Goal: Transaction & Acquisition: Purchase product/service

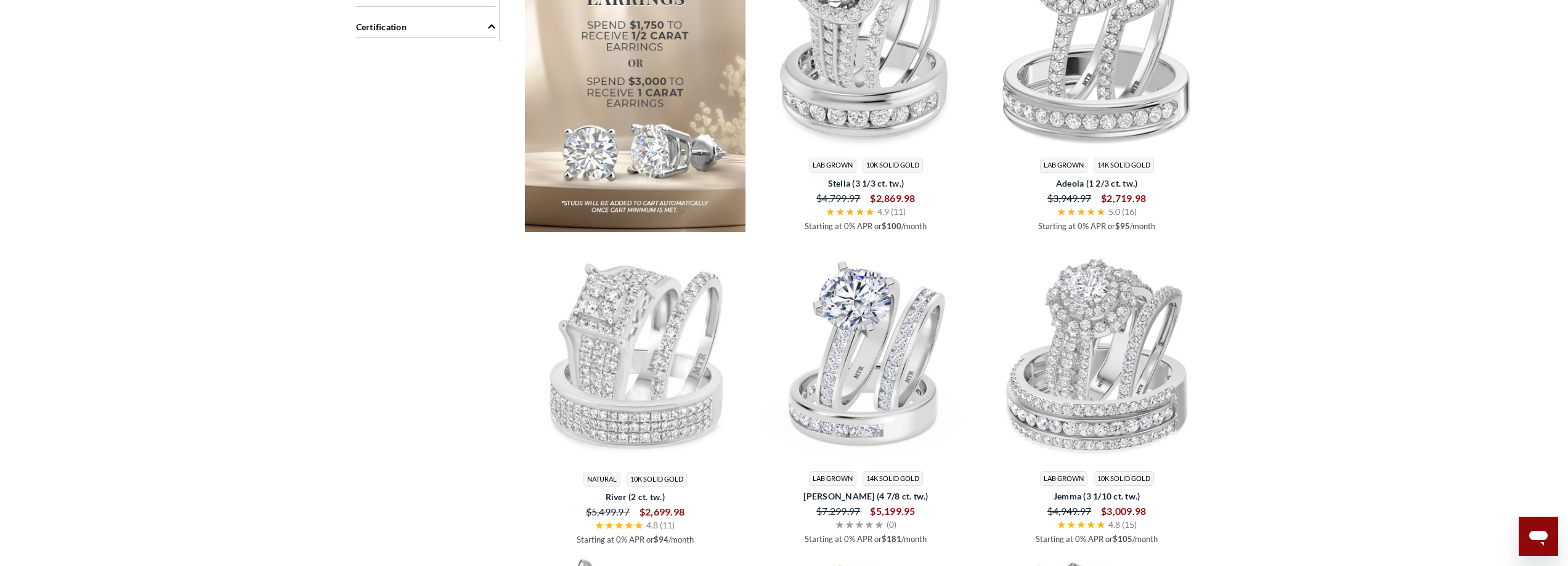
click at [1312, 92] on main "Home SALE SALE Shop a fine selection of diamond rings on sale at My Trio Rings.…" at bounding box center [784, 274] width 1568 height 3374
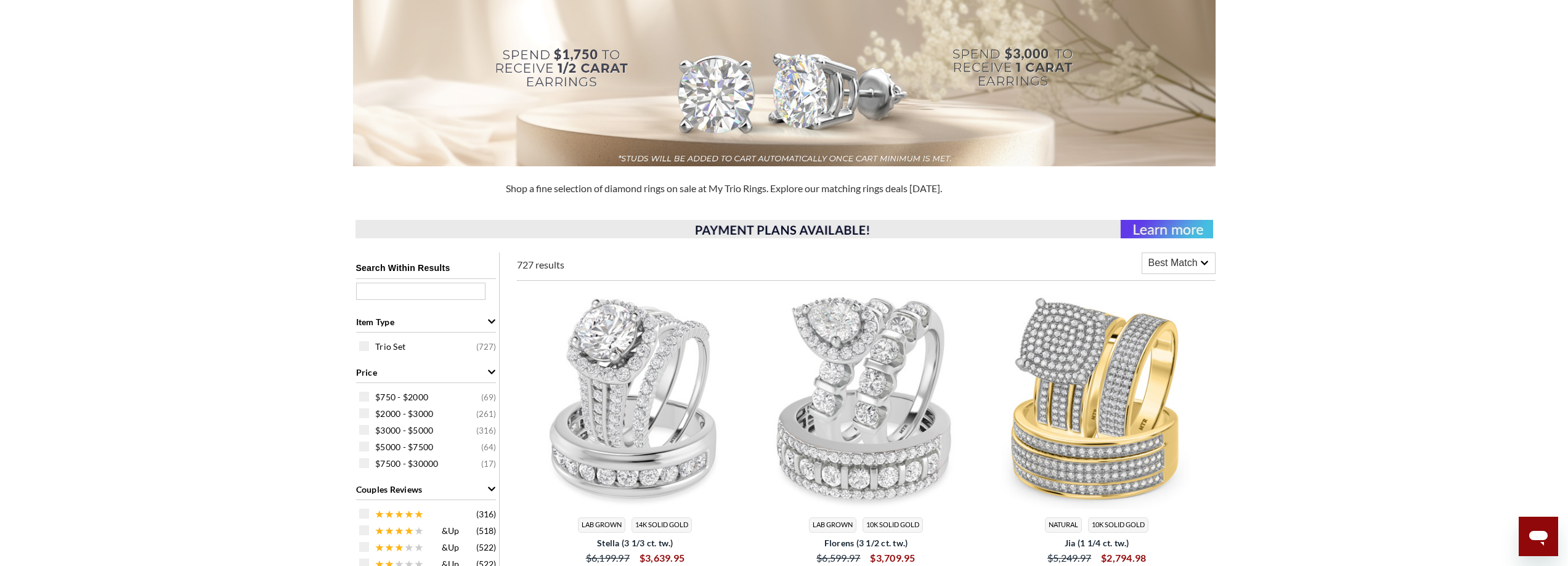
scroll to position [62, 0]
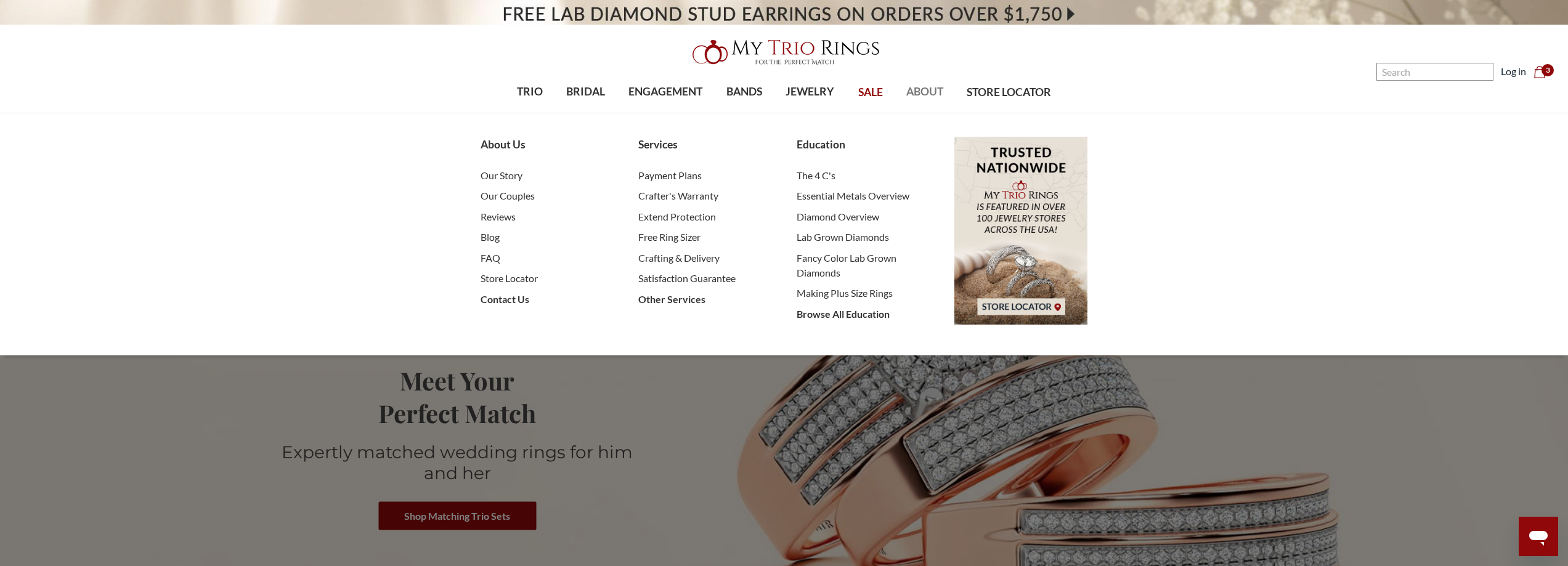
click at [924, 87] on span "ABOUT" at bounding box center [924, 92] width 37 height 16
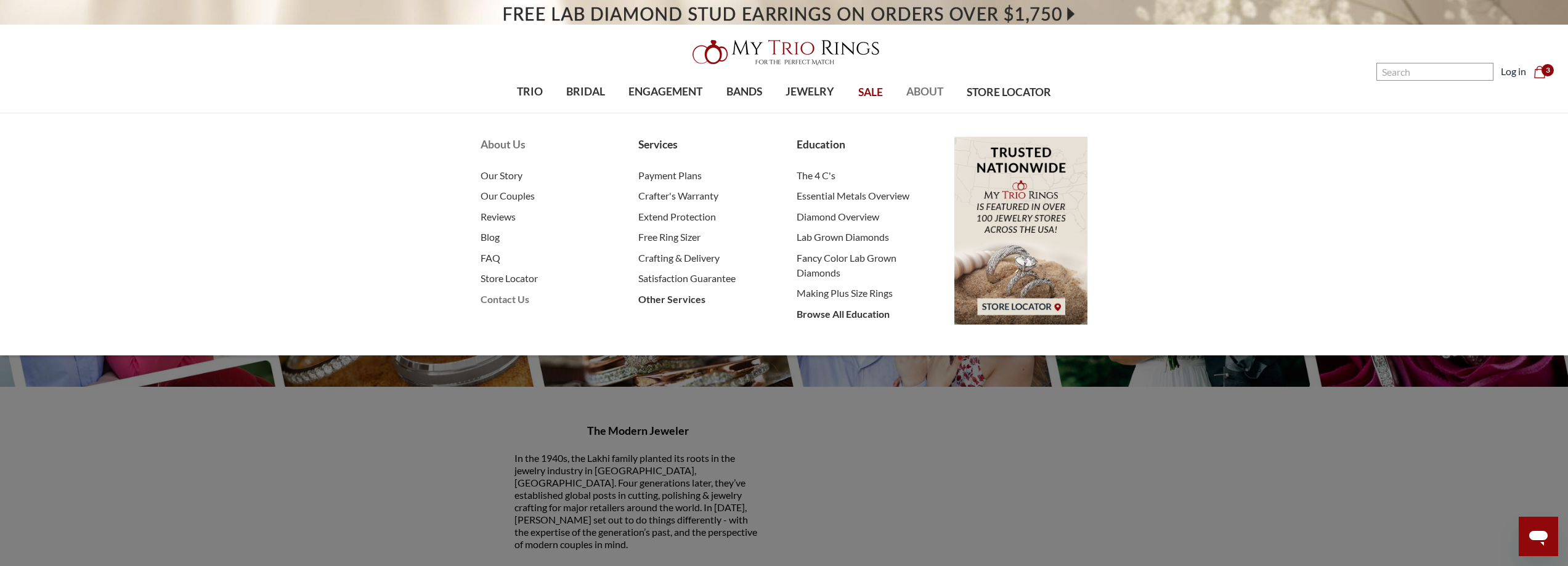
click at [497, 302] on span "Contact Us" at bounding box center [547, 299] width 133 height 14
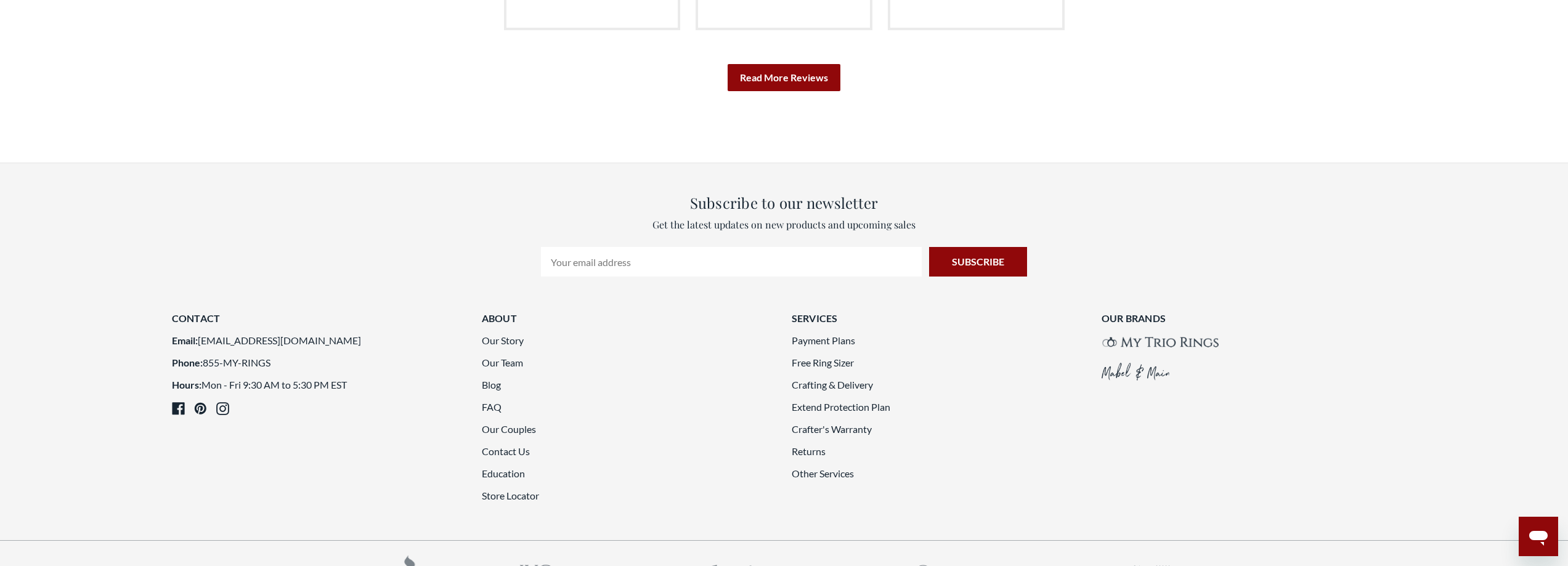
scroll to position [3084, 0]
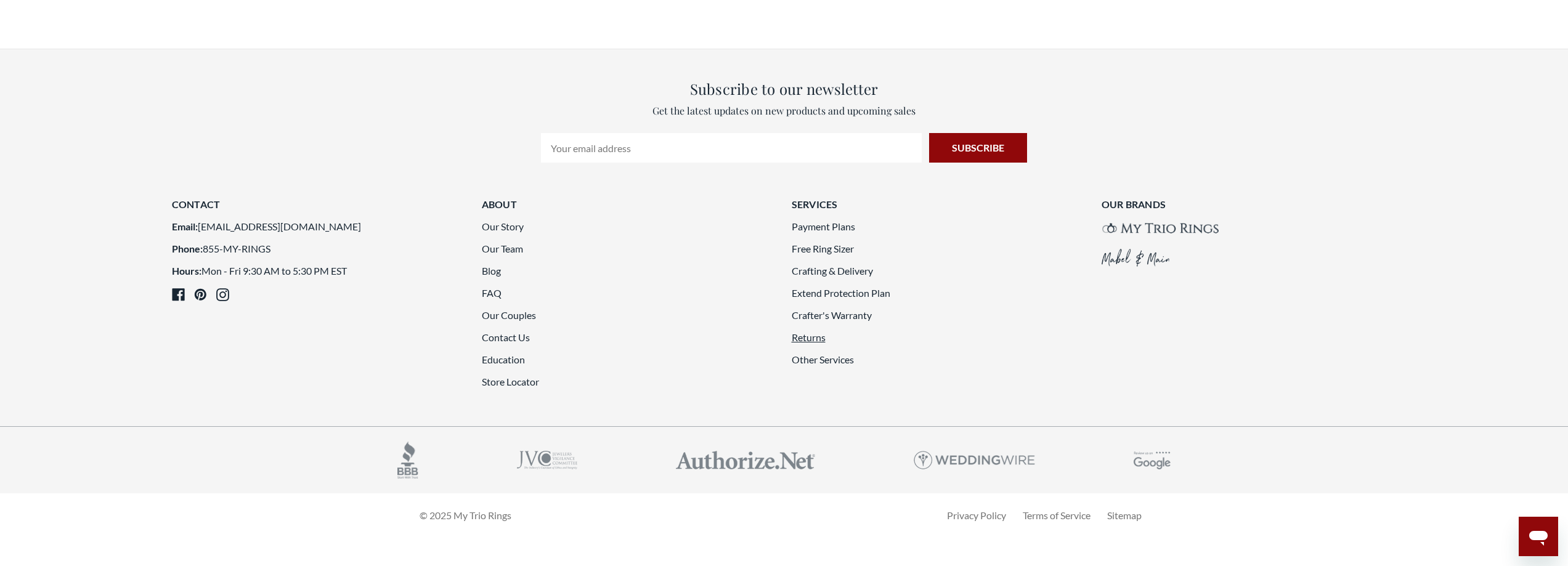
click at [811, 331] on link "Returns" at bounding box center [809, 337] width 34 height 11
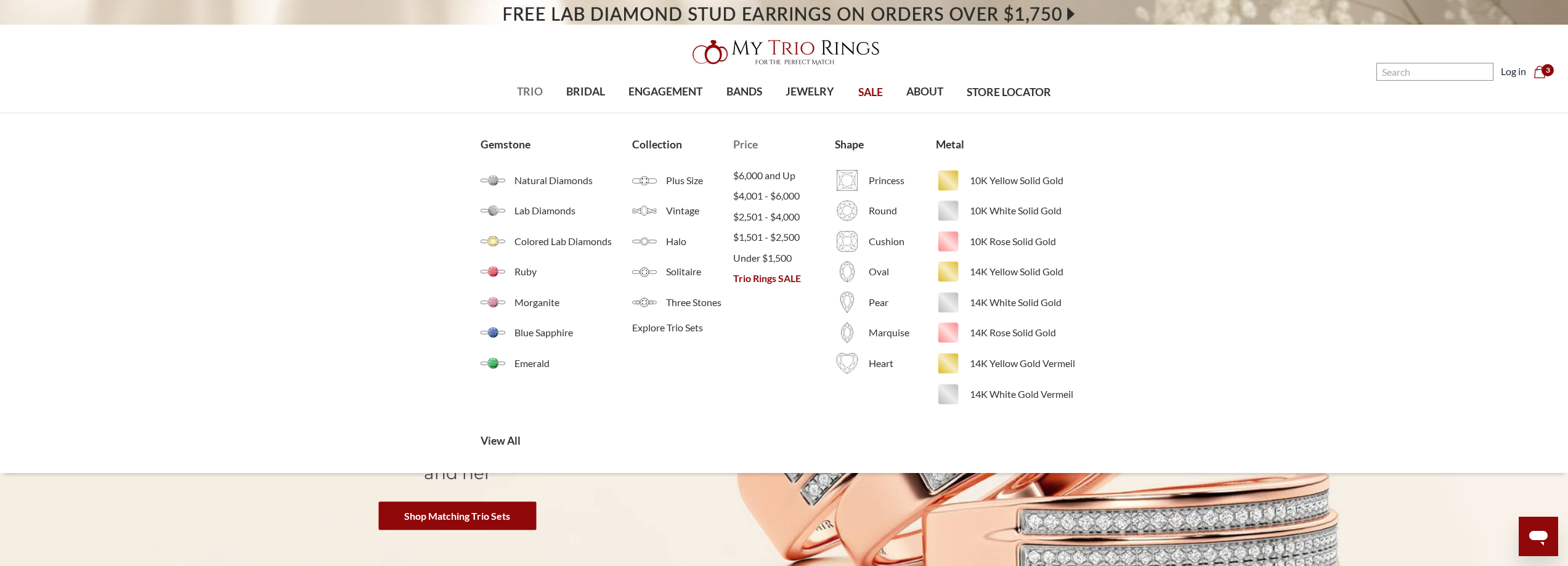
click at [795, 267] on li "Under $1,500" at bounding box center [784, 259] width 101 height 21
click at [787, 284] on span "Trio Rings SALE" at bounding box center [784, 278] width 101 height 14
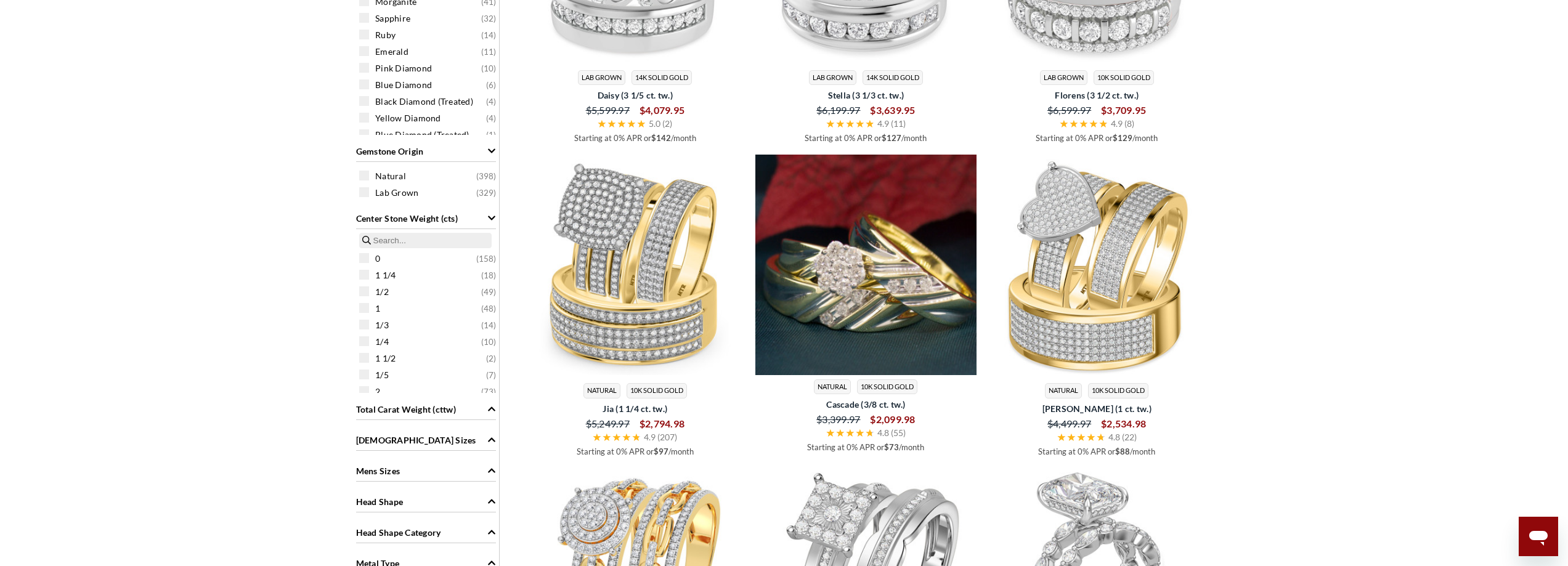
click at [910, 266] on img at bounding box center [866, 265] width 221 height 221
